Goal: Check status: Check status

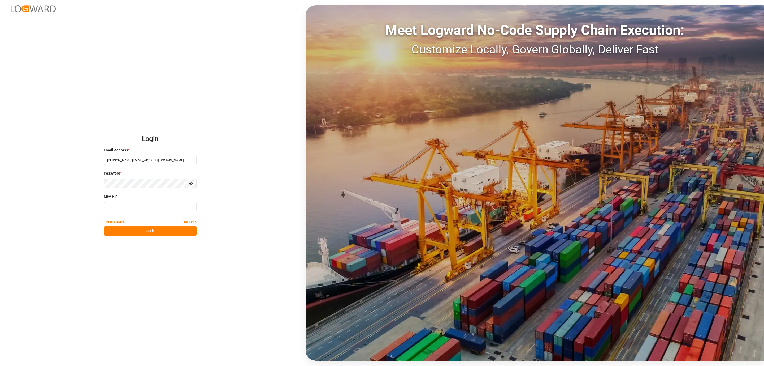
click at [154, 206] on input at bounding box center [150, 206] width 93 height 9
type input "257255"
click at [137, 239] on div "Login Email Address * [PERSON_NAME][EMAIL_ADDRESS][DOMAIN_NAME] Password * Show…" at bounding box center [382, 183] width 764 height 366
click at [139, 236] on div "Login Email Address * [PERSON_NAME][EMAIL_ADDRESS][DOMAIN_NAME] Password * Show…" at bounding box center [382, 183] width 764 height 366
click at [140, 233] on button "Log In" at bounding box center [150, 230] width 93 height 9
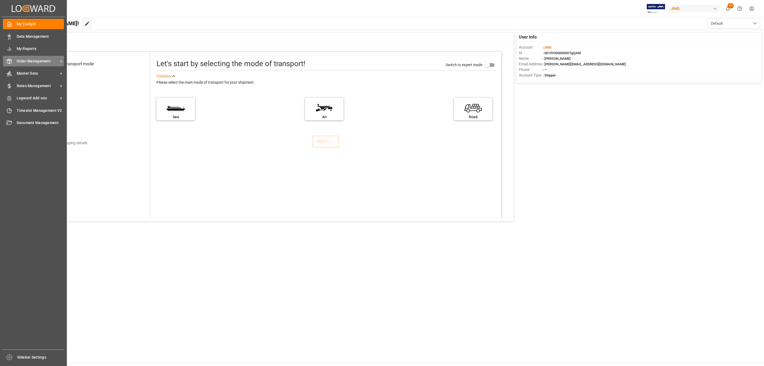
click at [34, 60] on span "Order Management" at bounding box center [38, 61] width 42 height 6
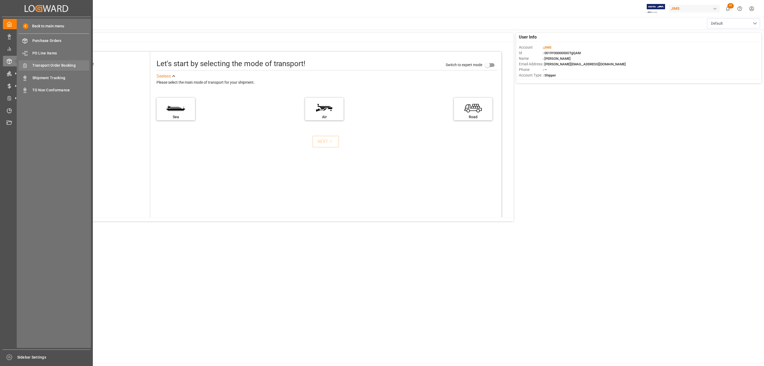
click at [72, 66] on span "Transport Order Booking" at bounding box center [60, 66] width 57 height 6
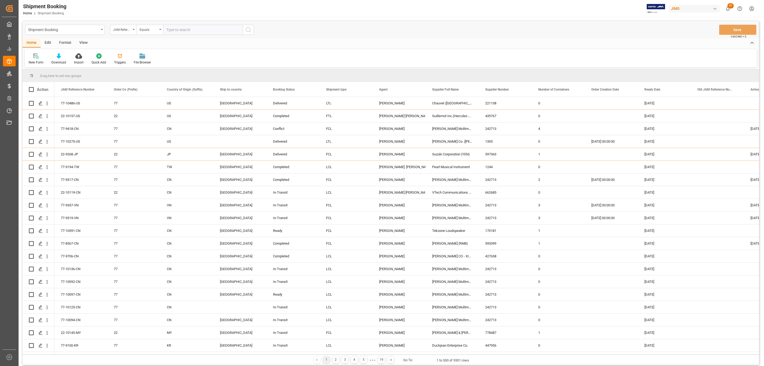
click at [165, 27] on input "text" at bounding box center [203, 30] width 80 height 10
paste input "77-10463-US"
type input "77-10463-US"
click at [248, 29] on icon "search button" at bounding box center [248, 30] width 6 height 6
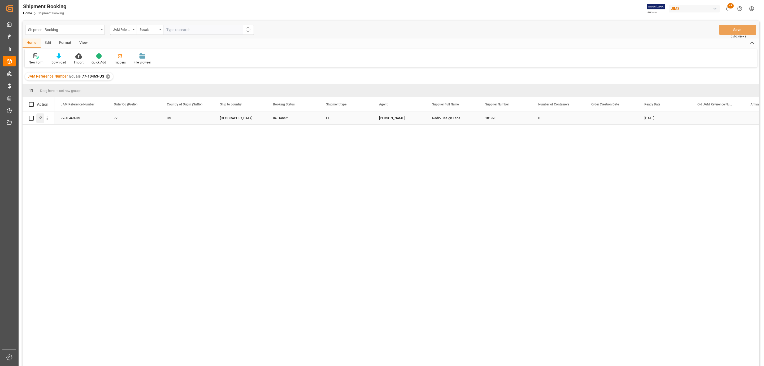
click at [38, 116] on icon "Press SPACE to select this row." at bounding box center [40, 118] width 4 height 4
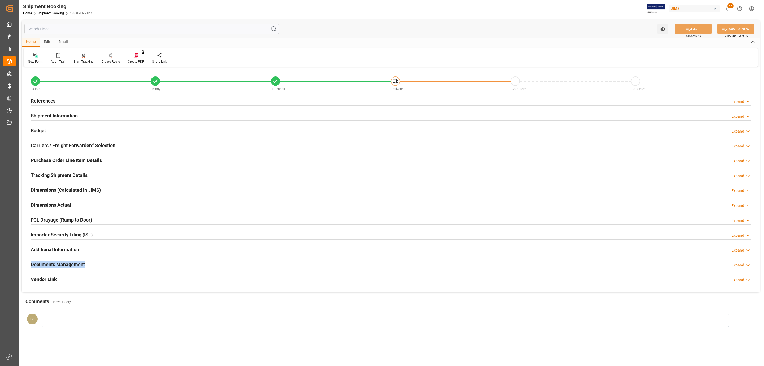
drag, startPoint x: 86, startPoint y: 257, endPoint x: 86, endPoint y: 260, distance: 2.9
click at [86, 260] on div "Quote Ready In-Transit Delivered Completed Cancelled References Expand JAM Refe…" at bounding box center [391, 180] width 738 height 224
click at [84, 262] on h2 "Documents Management" at bounding box center [58, 264] width 54 height 7
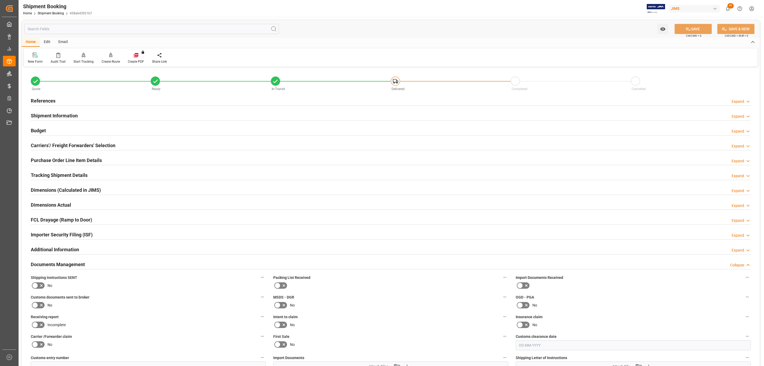
click at [51, 102] on h2 "References" at bounding box center [43, 100] width 25 height 7
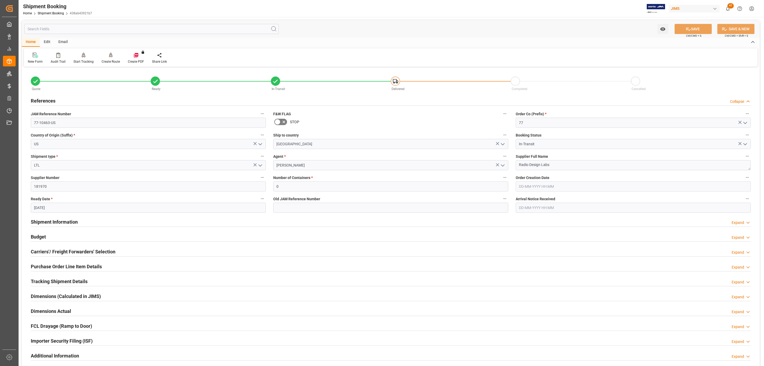
click at [51, 102] on h2 "References" at bounding box center [43, 100] width 25 height 7
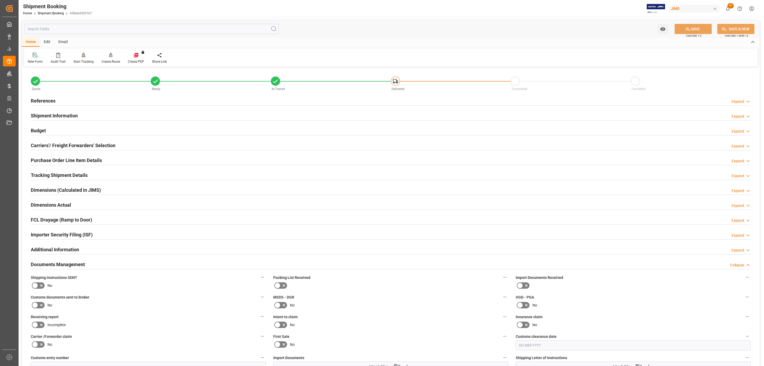
click at [58, 144] on h2 "Carriers'/ Freight Forwarders' Selection" at bounding box center [73, 145] width 85 height 7
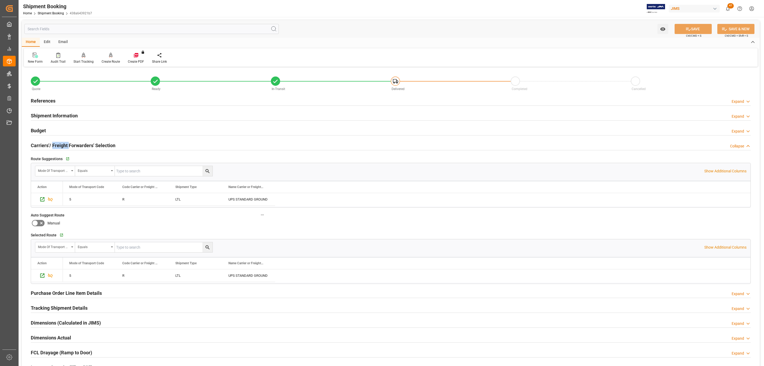
click at [58, 144] on h2 "Carriers'/ Freight Forwarders' Selection" at bounding box center [73, 145] width 85 height 7
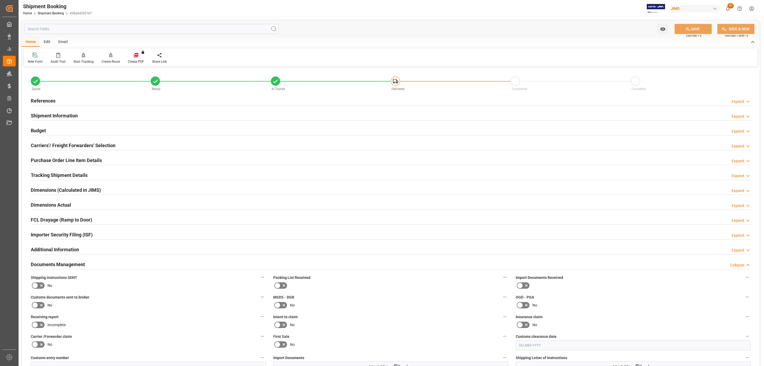
click at [54, 128] on div "Budget Expand" at bounding box center [391, 130] width 720 height 10
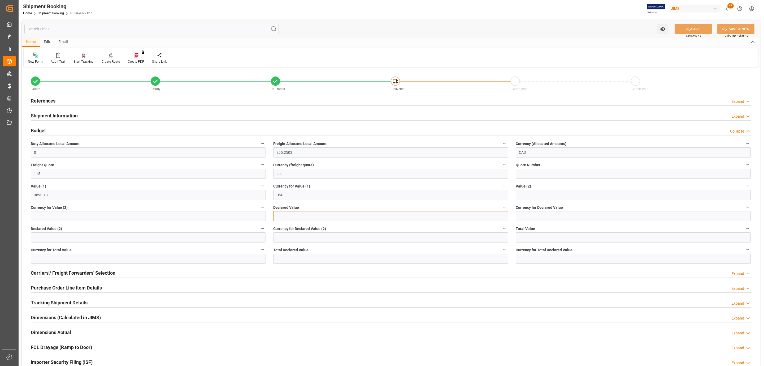
click at [308, 216] on input "text" at bounding box center [390, 216] width 235 height 10
type input "3890.13"
type input "USD"
click at [688, 30] on icon at bounding box center [688, 29] width 5 height 3
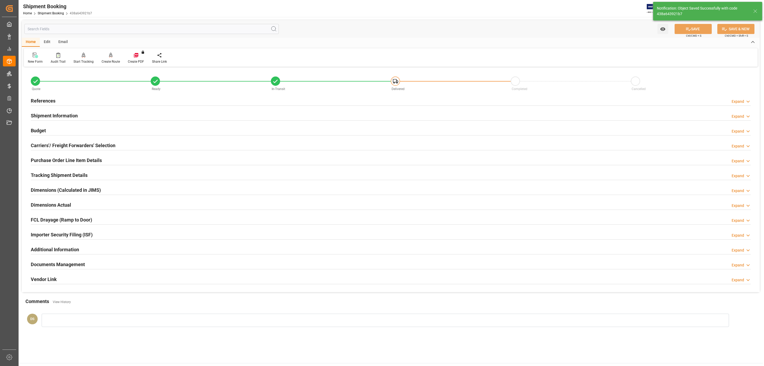
click at [49, 259] on div "Documents Management Expand" at bounding box center [391, 264] width 728 height 15
click at [49, 263] on h2 "Documents Management" at bounding box center [58, 264] width 54 height 7
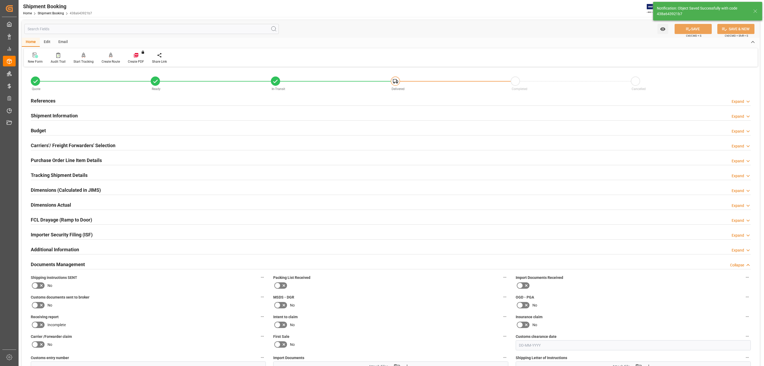
click at [34, 288] on icon at bounding box center [35, 285] width 6 height 6
click at [0, 0] on input "checkbox" at bounding box center [0, 0] width 0 height 0
click at [37, 308] on icon at bounding box center [35, 305] width 6 height 6
click at [0, 0] on input "checkbox" at bounding box center [0, 0] width 0 height 0
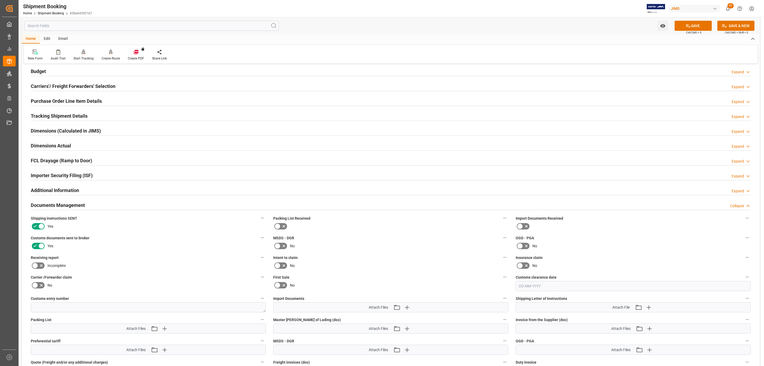
scroll to position [159, 0]
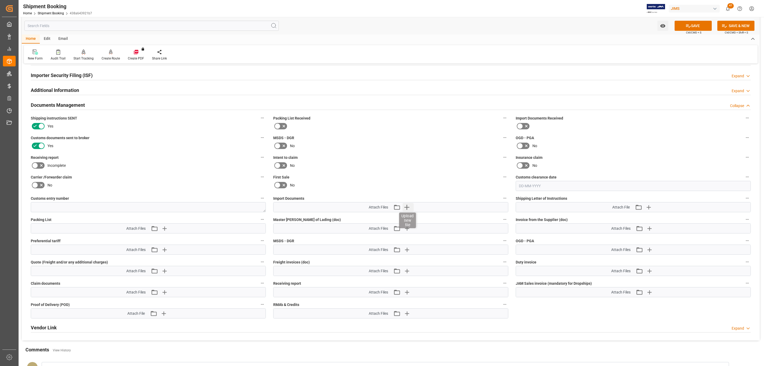
click at [410, 206] on icon "button" at bounding box center [407, 207] width 8 height 8
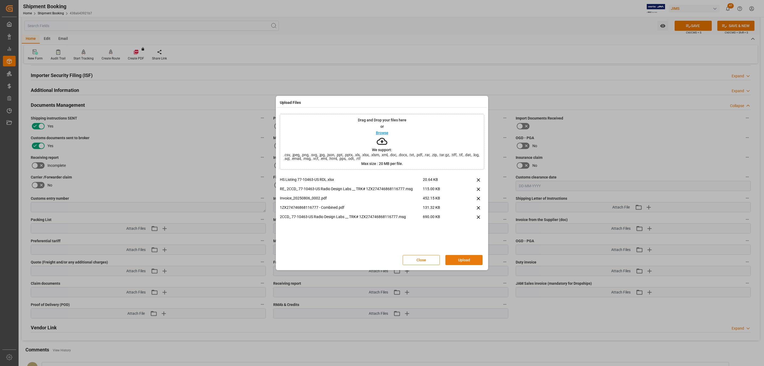
click at [456, 259] on button "Upload" at bounding box center [464, 260] width 37 height 10
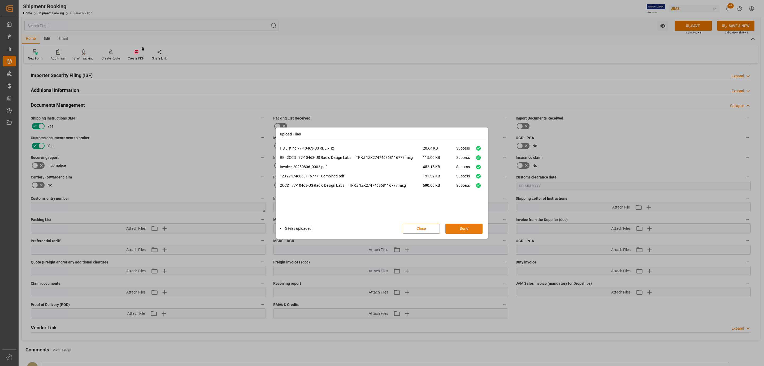
click at [458, 225] on button "Done" at bounding box center [464, 228] width 37 height 10
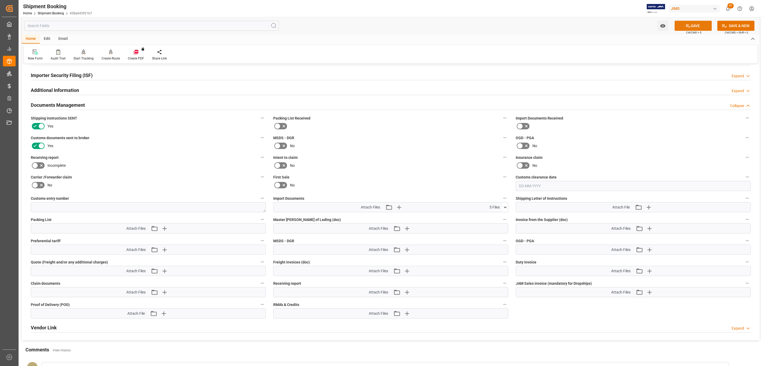
click at [678, 26] on button "SAVE" at bounding box center [693, 26] width 37 height 10
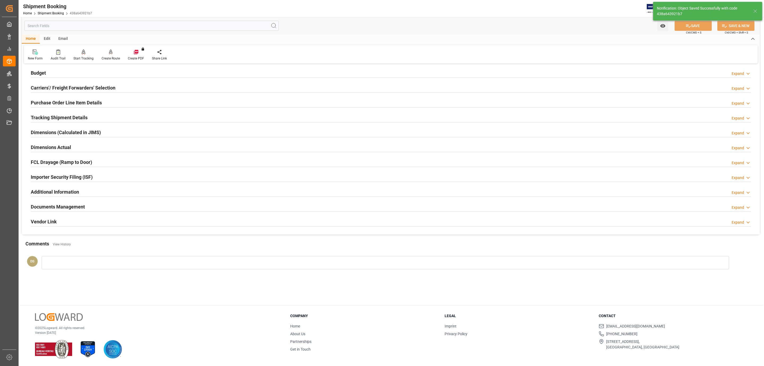
scroll to position [58, 0]
click at [57, 115] on h2 "Tracking Shipment Details" at bounding box center [59, 117] width 57 height 7
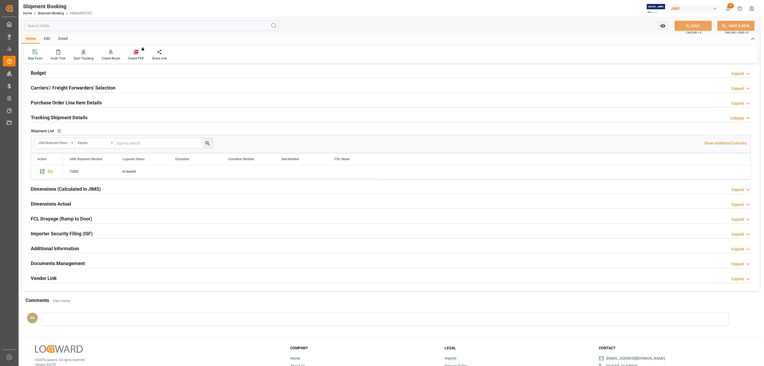
scroll to position [92, 0]
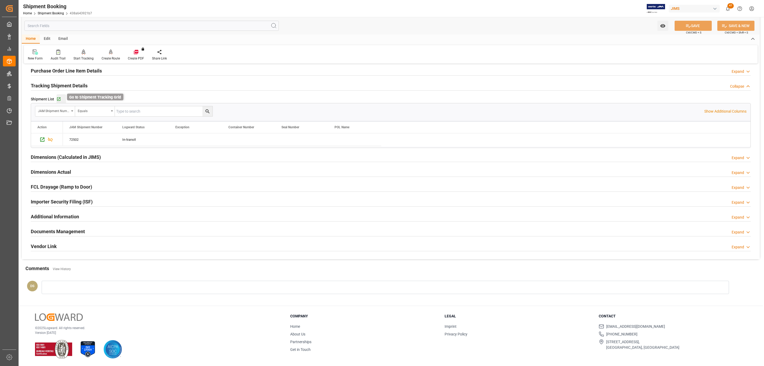
click at [60, 99] on icon "button" at bounding box center [59, 99] width 5 height 5
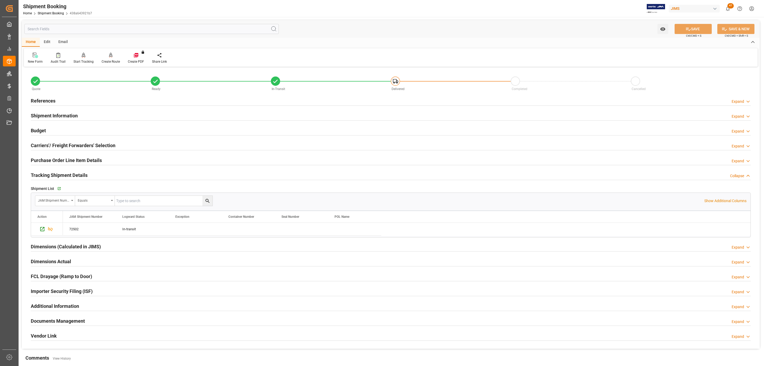
click at [51, 116] on h2 "Shipment Information" at bounding box center [54, 115] width 47 height 7
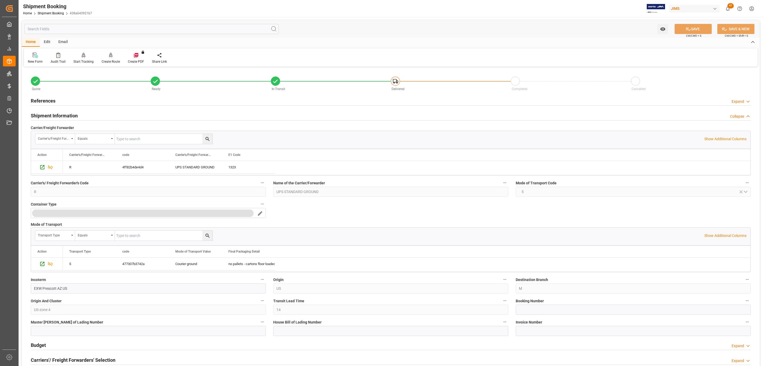
click at [51, 116] on h2 "Shipment Information" at bounding box center [54, 115] width 47 height 7
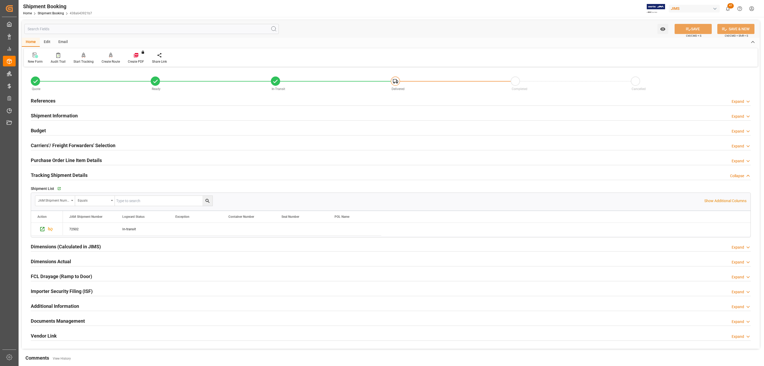
click at [45, 127] on h2 "Budget" at bounding box center [38, 130] width 15 height 7
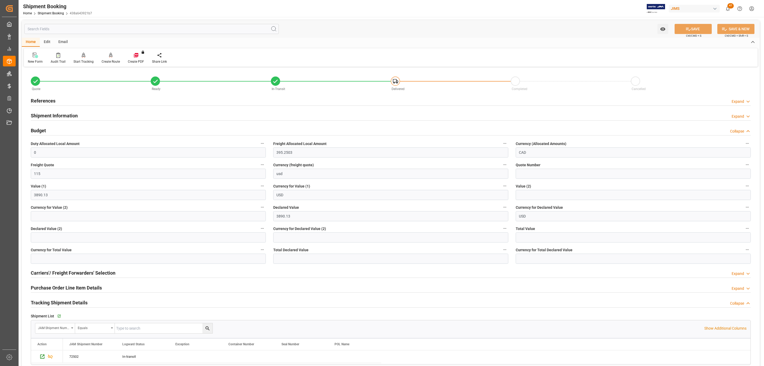
click at [45, 127] on h2 "Budget" at bounding box center [38, 130] width 15 height 7
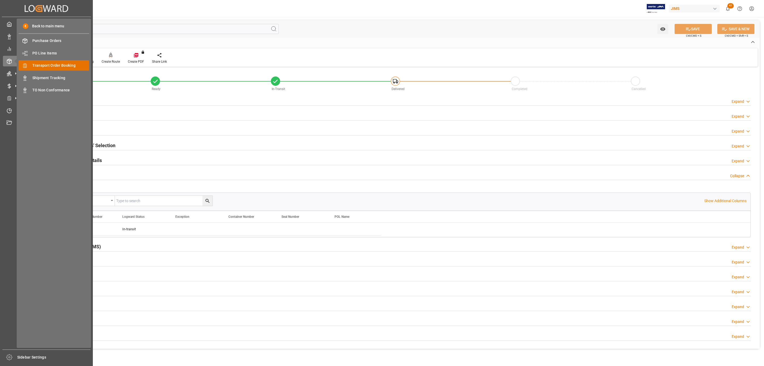
click at [72, 66] on span "Transport Order Booking" at bounding box center [60, 66] width 57 height 6
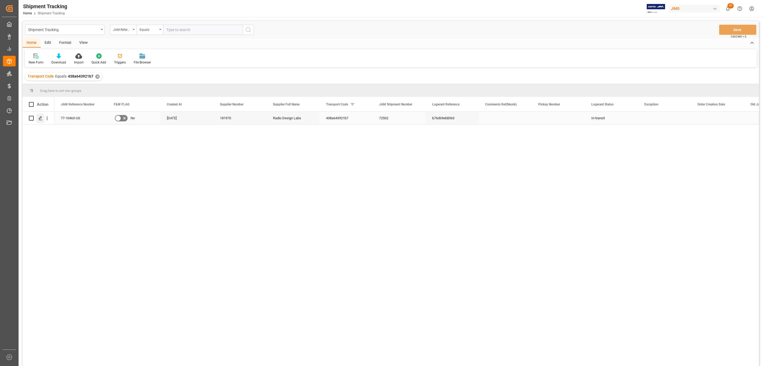
click at [40, 122] on div "Press SPACE to select this row." at bounding box center [40, 118] width 8 height 10
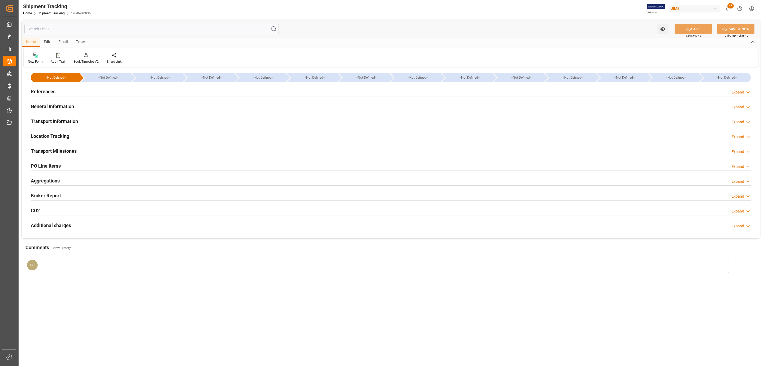
click at [48, 150] on h2 "Transport Milestones" at bounding box center [54, 150] width 46 height 7
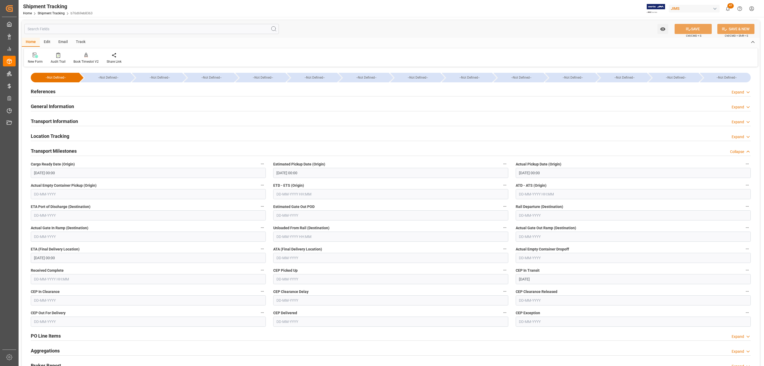
click at [66, 124] on h2 "Transport Information" at bounding box center [54, 121] width 47 height 7
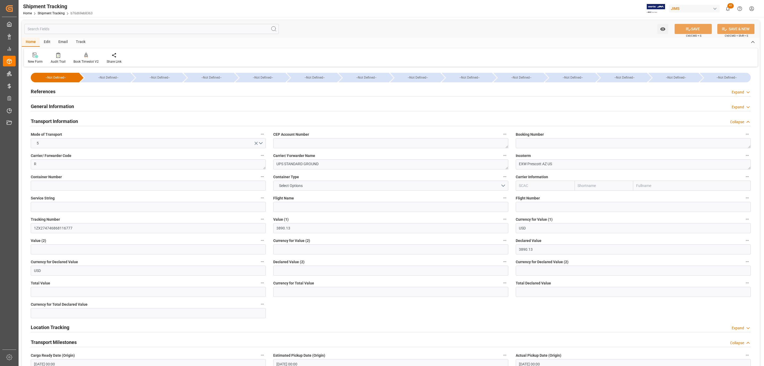
click at [39, 93] on h2 "References" at bounding box center [43, 91] width 25 height 7
